Goal: Task Accomplishment & Management: Use online tool/utility

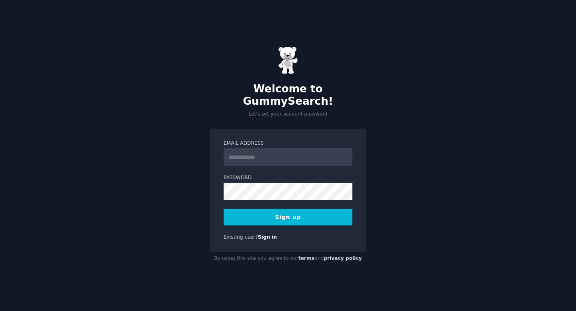
scroll to position [585, 0]
click at [264, 148] on input "Email Address" at bounding box center [288, 157] width 129 height 18
type input "**********"
click at [224, 209] on button "Sign up" at bounding box center [288, 217] width 129 height 17
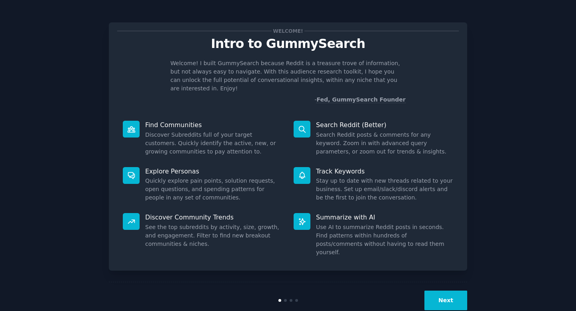
scroll to position [585, 0]
click at [453, 291] on button "Next" at bounding box center [445, 301] width 43 height 20
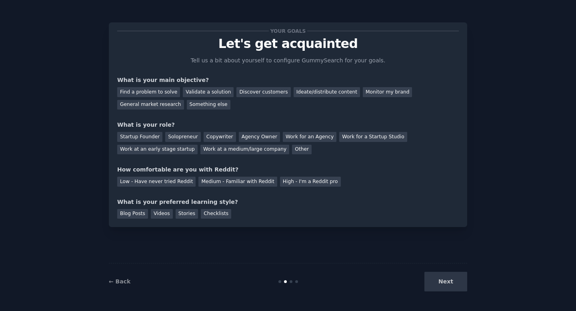
click at [453, 277] on div "Next" at bounding box center [408, 282] width 120 height 20
click at [446, 286] on div "Next" at bounding box center [408, 282] width 120 height 20
click at [174, 92] on div "Find a problem to solve" at bounding box center [148, 92] width 63 height 10
click at [208, 94] on div "Validate a solution" at bounding box center [208, 92] width 51 height 10
click at [146, 92] on div "Find a problem to solve" at bounding box center [148, 92] width 63 height 10
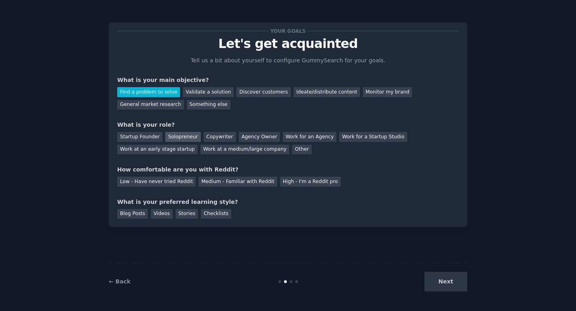
click at [177, 135] on div "Solopreneur" at bounding box center [182, 137] width 35 height 10
click at [236, 186] on div "Medium - Familiar with Reddit" at bounding box center [237, 182] width 78 height 10
click at [138, 216] on div "Blog Posts" at bounding box center [132, 214] width 31 height 10
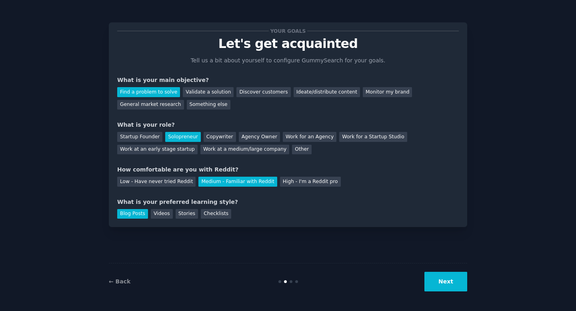
click at [454, 285] on button "Next" at bounding box center [445, 282] width 43 height 20
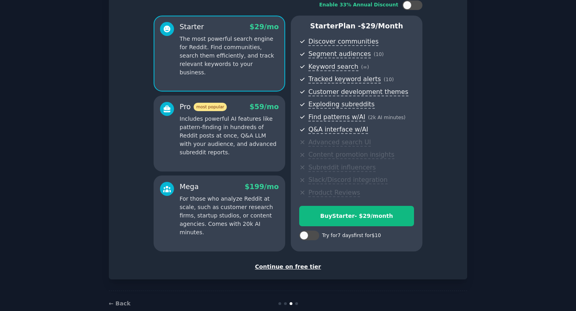
scroll to position [72, 0]
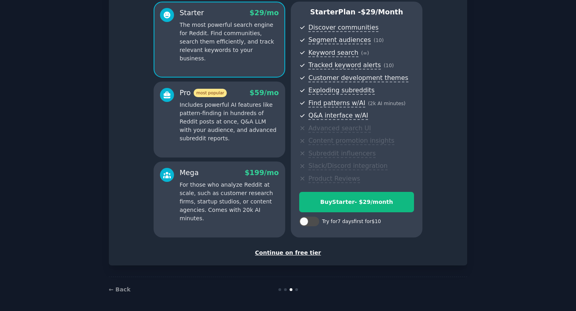
click at [294, 253] on div "Continue on free tier" at bounding box center [288, 253] width 342 height 8
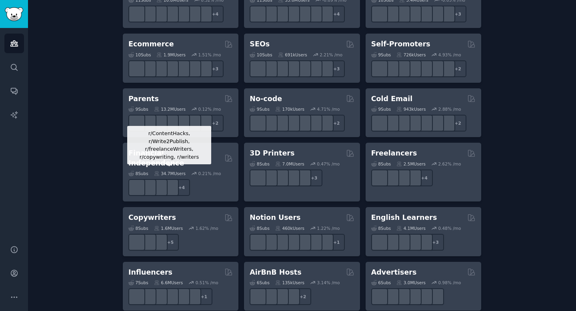
scroll to position [437, 0]
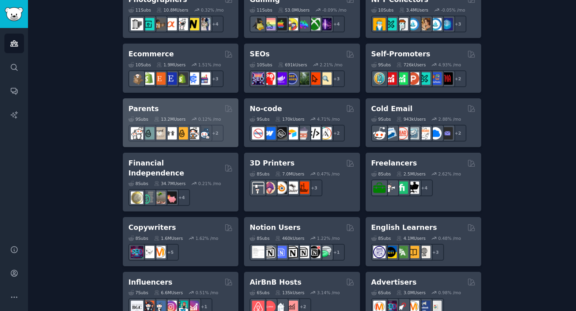
click at [164, 106] on div "Parents" at bounding box center [180, 109] width 104 height 10
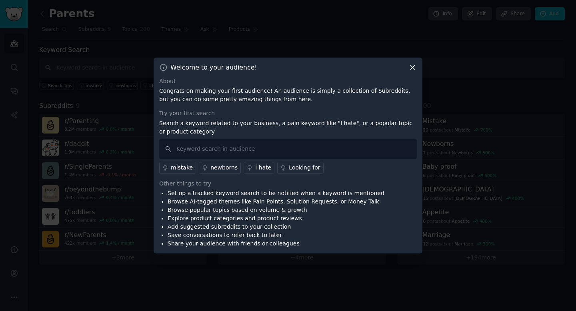
click at [411, 69] on icon at bounding box center [412, 67] width 4 height 4
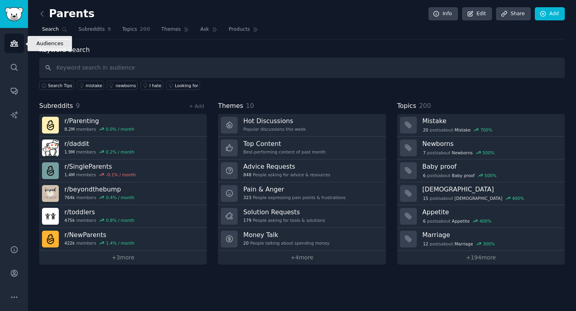
click at [12, 47] on icon "Sidebar" at bounding box center [14, 43] width 8 height 8
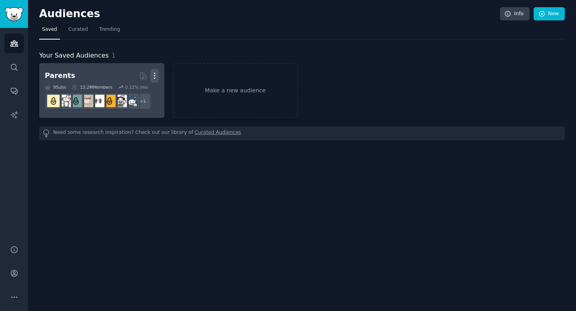
click at [157, 77] on icon "button" at bounding box center [154, 76] width 8 height 8
click at [128, 95] on p "Delete" at bounding box center [133, 92] width 18 height 8
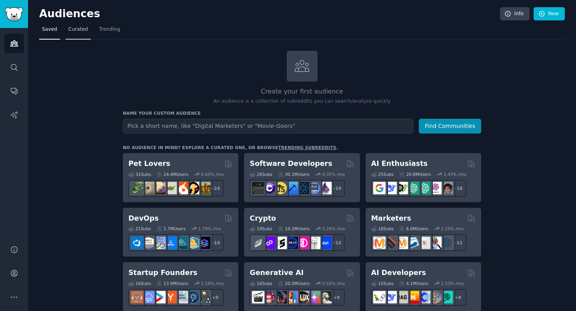
click at [71, 28] on span "Curated" at bounding box center [78, 29] width 20 height 7
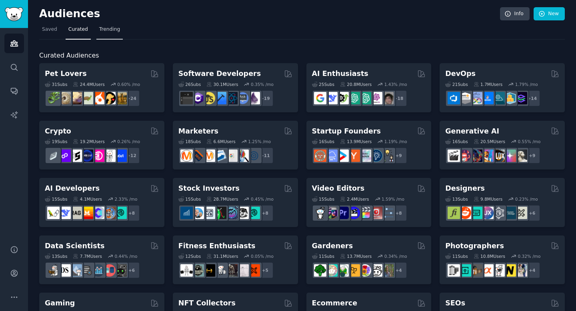
click at [114, 30] on span "Trending" at bounding box center [109, 29] width 21 height 7
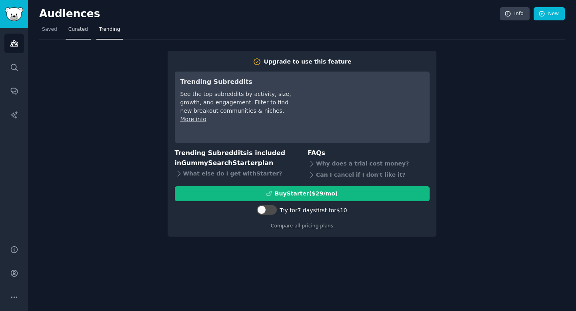
click at [71, 30] on span "Curated" at bounding box center [78, 29] width 20 height 7
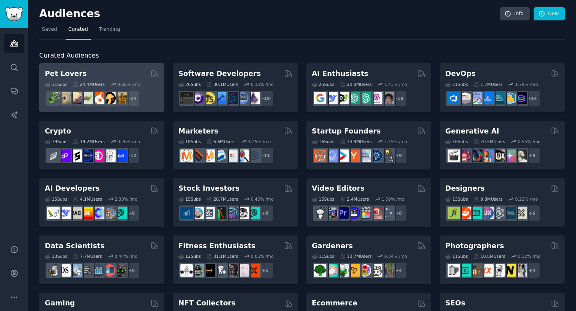
click at [91, 76] on div "Pet Lovers" at bounding box center [102, 74] width 114 height 10
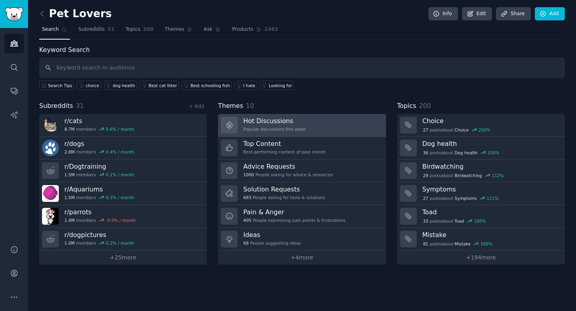
click at [273, 122] on h3 "Hot Discussions" at bounding box center [274, 121] width 62 height 8
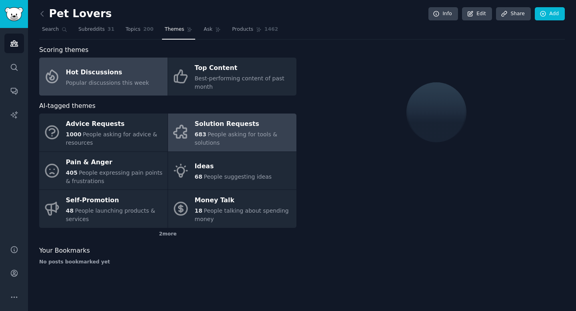
click at [246, 138] on div "683 People asking for tools & solutions" at bounding box center [244, 138] width 98 height 17
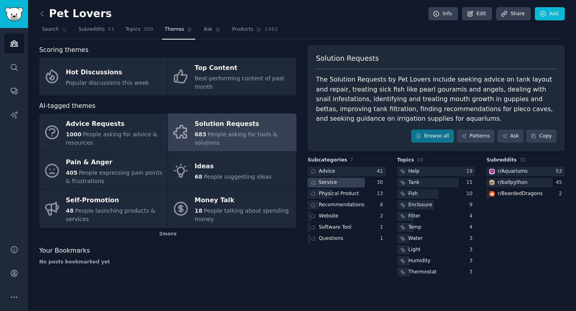
click at [354, 182] on div at bounding box center [336, 183] width 57 height 10
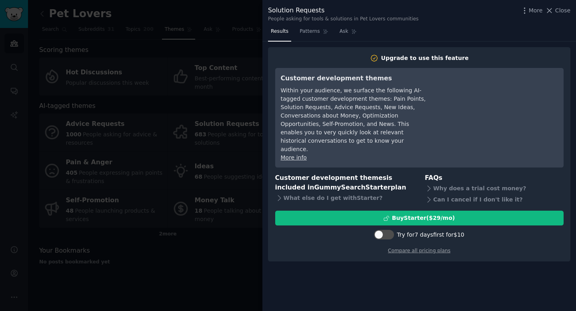
click at [157, 19] on div at bounding box center [288, 155] width 576 height 311
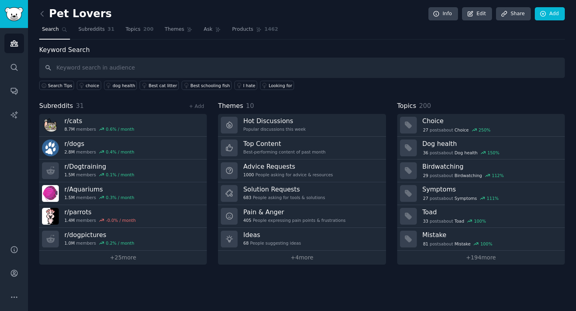
click at [46, 16] on link at bounding box center [44, 14] width 10 height 13
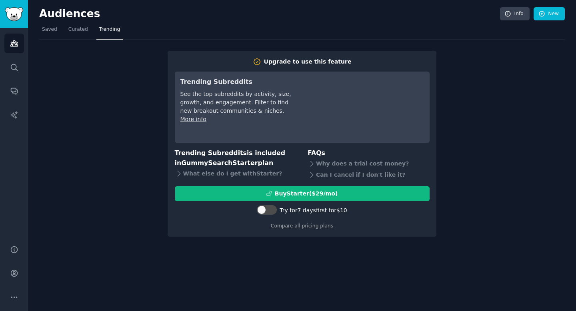
click at [368, 23] on div "Audiences Info New" at bounding box center [302, 15] width 526 height 16
click at [45, 31] on span "Saved" at bounding box center [49, 29] width 15 height 7
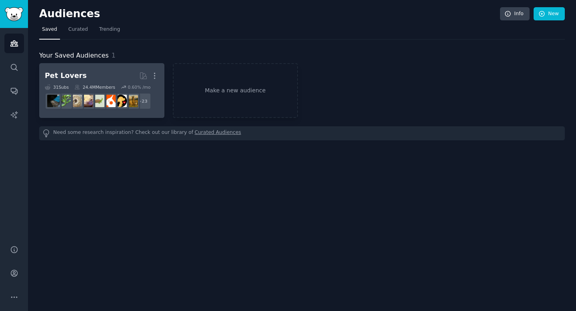
click at [80, 76] on h2 "Pet Lovers More" at bounding box center [102, 76] width 114 height 14
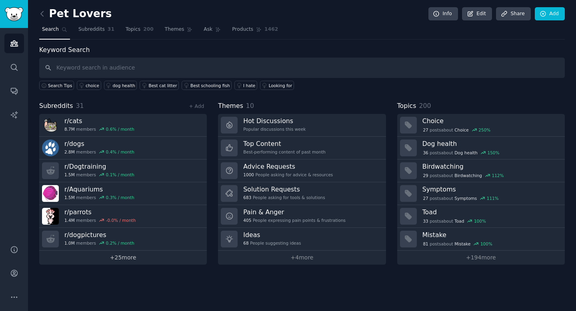
click at [124, 262] on link "+ 25 more" at bounding box center [123, 258] width 168 height 14
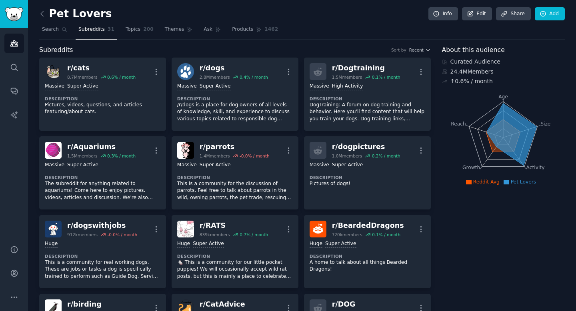
click at [40, 15] on icon at bounding box center [42, 14] width 8 height 8
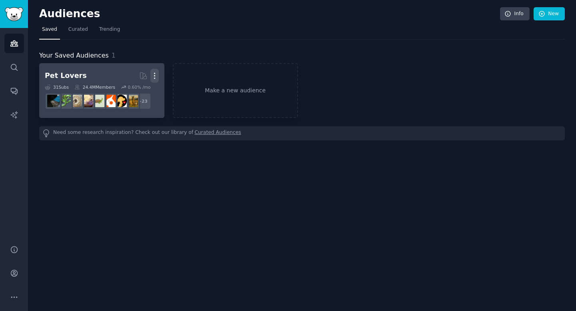
click at [155, 76] on icon "button" at bounding box center [154, 76] width 8 height 8
click at [131, 90] on p "Delete" at bounding box center [133, 92] width 18 height 8
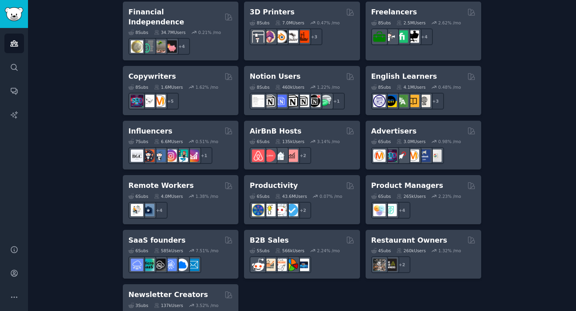
scroll to position [612, 0]
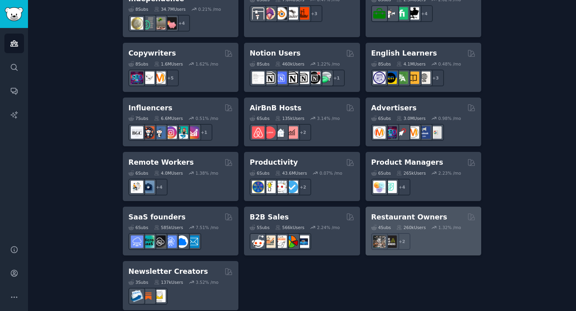
click at [418, 222] on div "4 Sub s 260k Users 1.32 % /mo r/BarOwners + 2" at bounding box center [423, 236] width 104 height 28
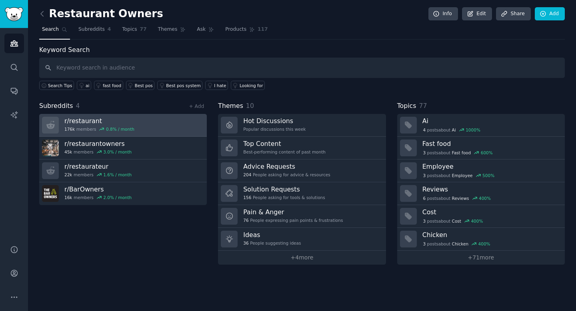
click at [119, 127] on div "0.8 % / month" at bounding box center [120, 129] width 28 height 6
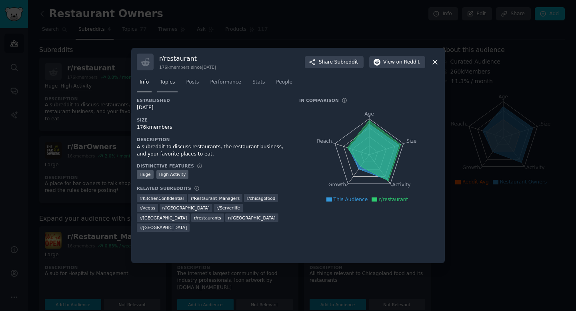
click at [168, 86] on span "Topics" at bounding box center [167, 82] width 15 height 7
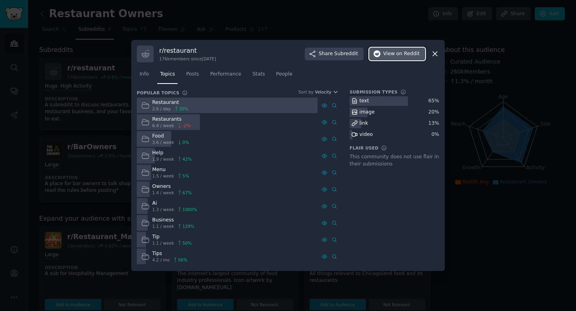
click at [405, 53] on span "on Reddit" at bounding box center [407, 53] width 23 height 7
click at [432, 56] on icon at bounding box center [435, 54] width 8 height 8
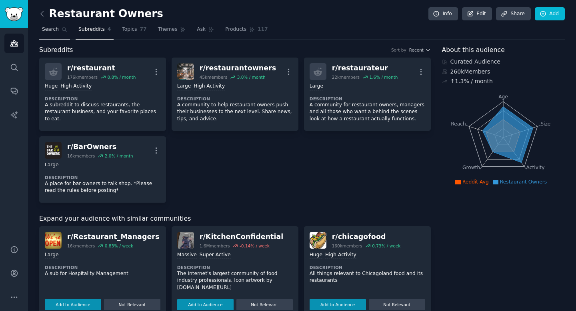
click at [53, 26] on span "Search" at bounding box center [50, 29] width 17 height 7
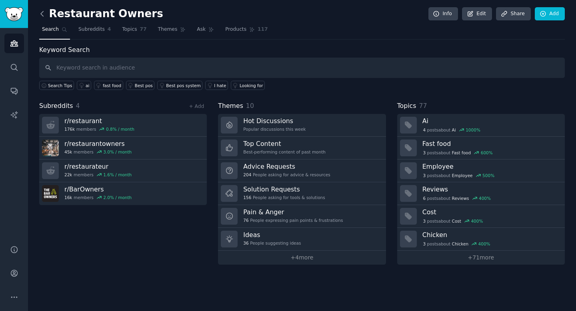
click at [44, 15] on icon at bounding box center [42, 14] width 8 height 8
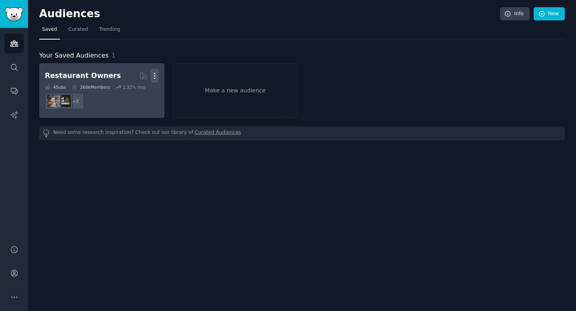
click at [155, 77] on icon "button" at bounding box center [154, 76] width 8 height 8
click at [136, 92] on p "Delete" at bounding box center [133, 92] width 18 height 8
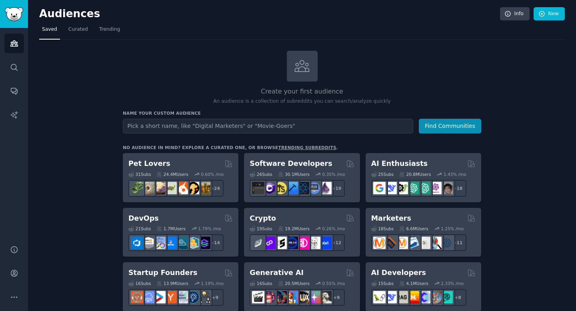
click at [224, 123] on input "text" at bounding box center [268, 126] width 290 height 15
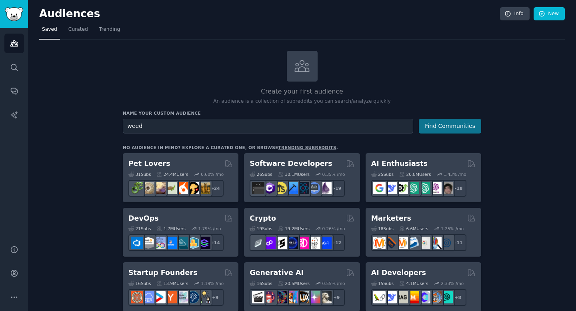
type input "weed"
click at [452, 125] on button "Find Communities" at bounding box center [450, 126] width 62 height 15
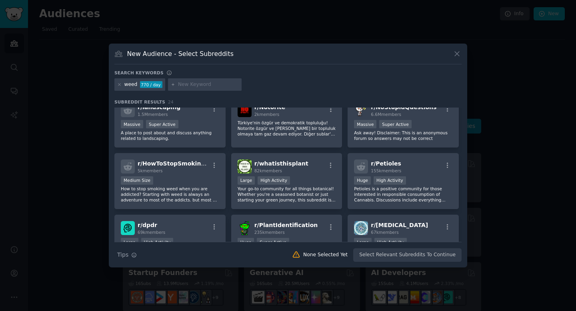
scroll to position [258, 0]
click at [121, 83] on icon at bounding box center [119, 84] width 4 height 4
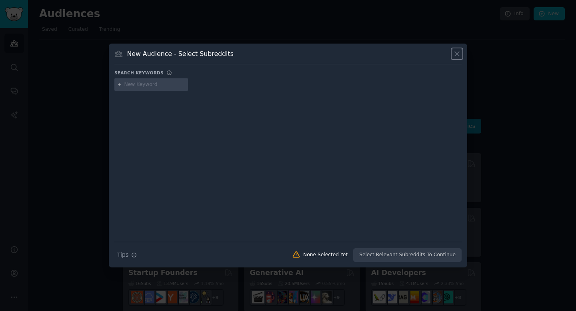
click at [456, 51] on icon at bounding box center [457, 54] width 8 height 8
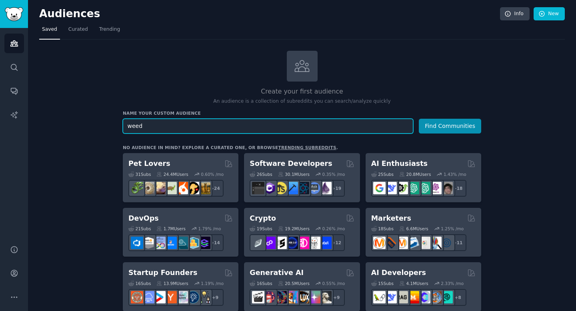
click at [328, 128] on input "weed" at bounding box center [268, 126] width 290 height 15
click at [328, 121] on input "weed" at bounding box center [268, 126] width 290 height 15
type textarea "weed"
click at [328, 121] on input "weed" at bounding box center [268, 126] width 290 height 15
